Goal: Answer question/provide support: Answer question/provide support

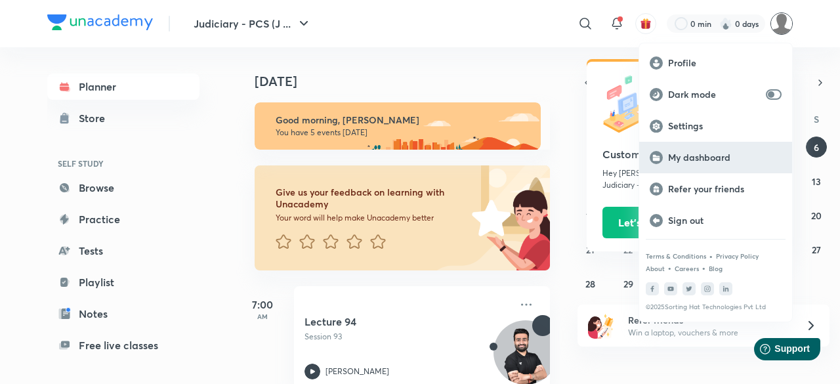
click at [701, 157] on p "My dashboard" at bounding box center [725, 158] width 114 height 12
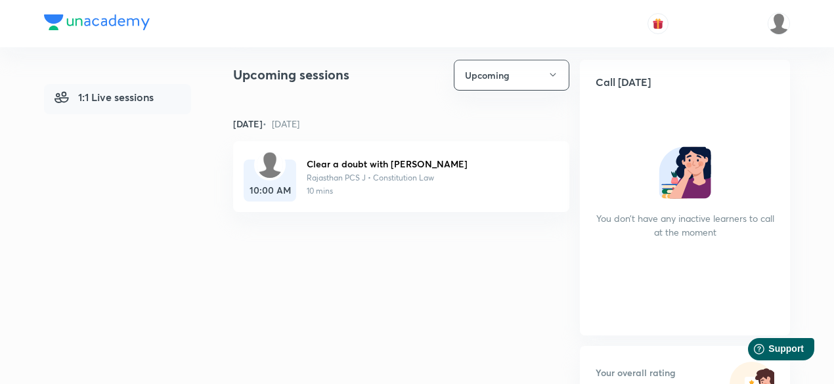
scroll to position [184, 0]
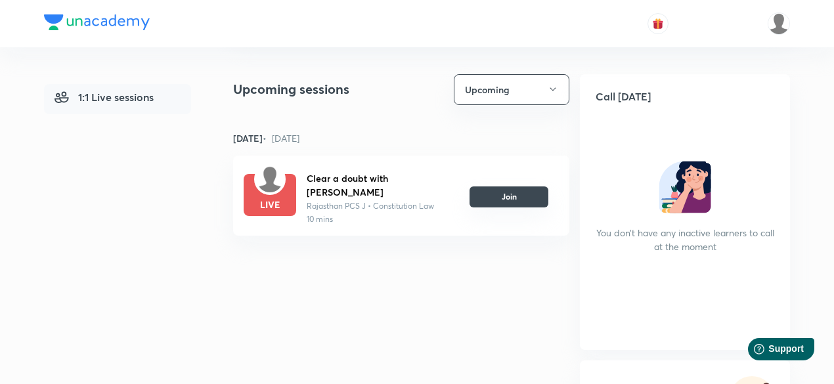
click at [512, 194] on button "Join" at bounding box center [508, 196] width 79 height 21
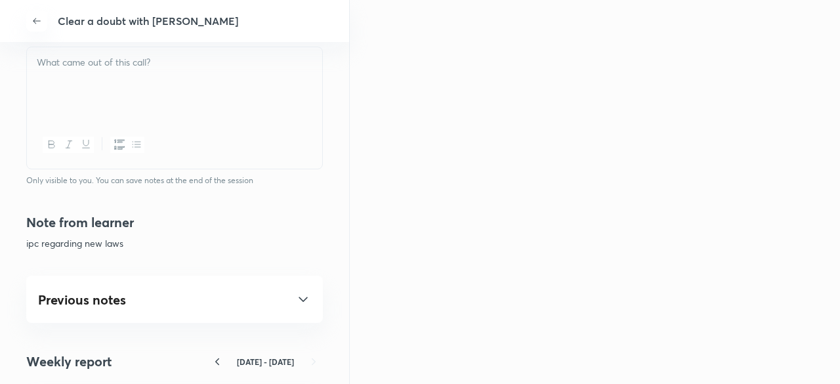
scroll to position [550, 0]
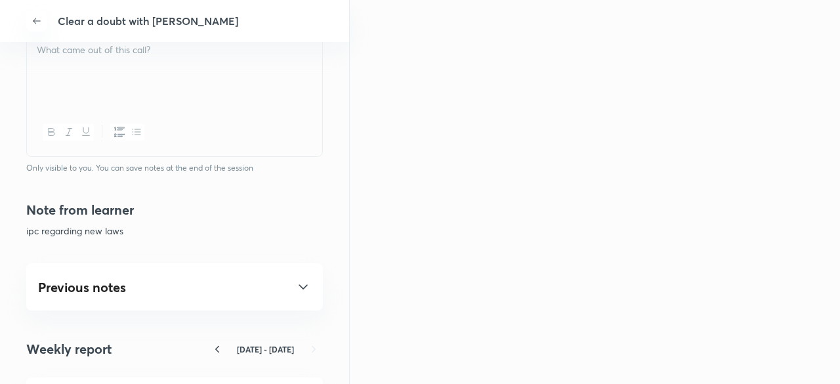
click at [47, 289] on div "Previous notes" at bounding box center [174, 287] width 273 height 16
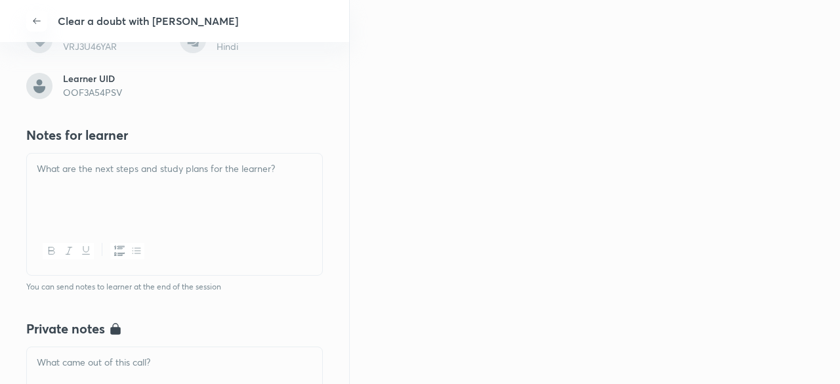
scroll to position [263, 0]
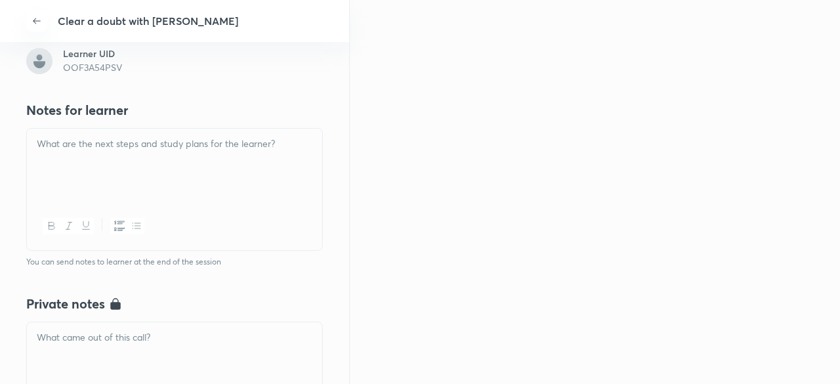
click at [219, 146] on p at bounding box center [175, 144] width 276 height 15
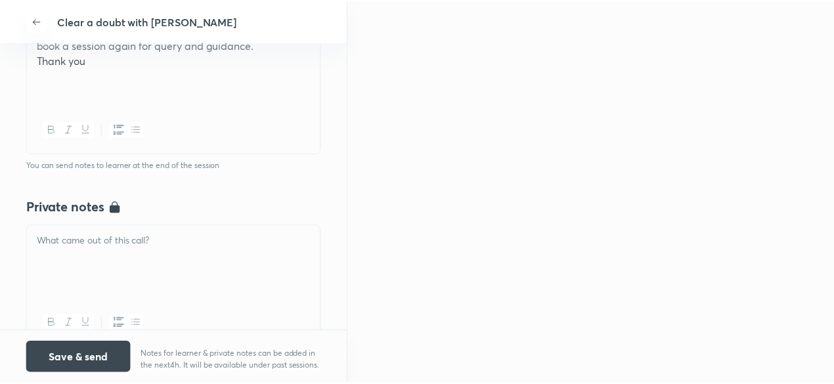
scroll to position [265, 0]
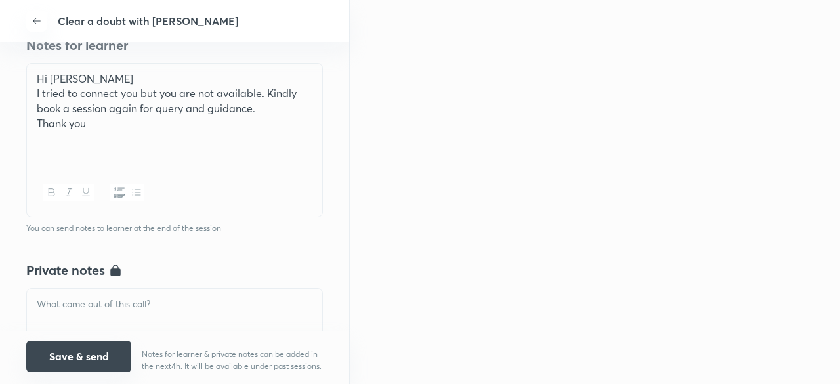
click at [76, 349] on button "Save & send" at bounding box center [78, 357] width 105 height 32
